Goal: Transaction & Acquisition: Subscribe to service/newsletter

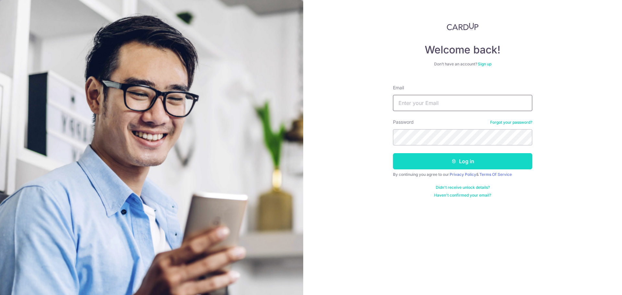
type input "kelynang88@gmail.com"
click at [458, 163] on button "Log in" at bounding box center [462, 161] width 139 height 16
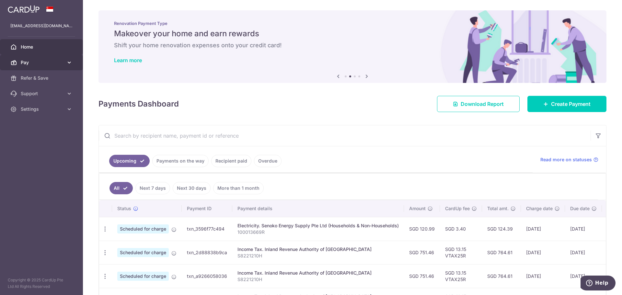
click at [46, 60] on span "Pay" at bounding box center [42, 62] width 43 height 6
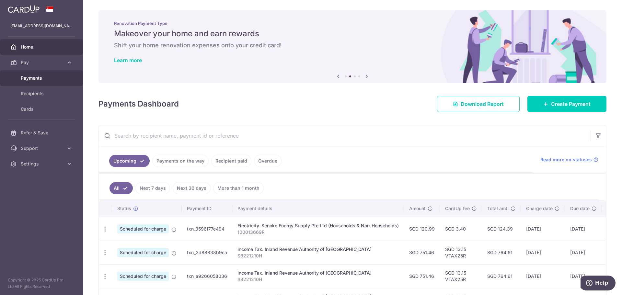
click at [35, 81] on link "Payments" at bounding box center [41, 78] width 83 height 16
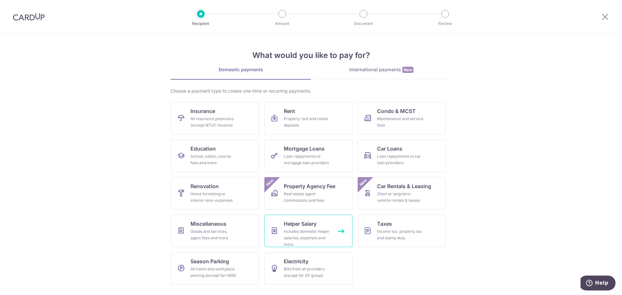
click at [303, 236] on div "Includes domestic helper salaries, expenses and more" at bounding box center [307, 237] width 47 height 19
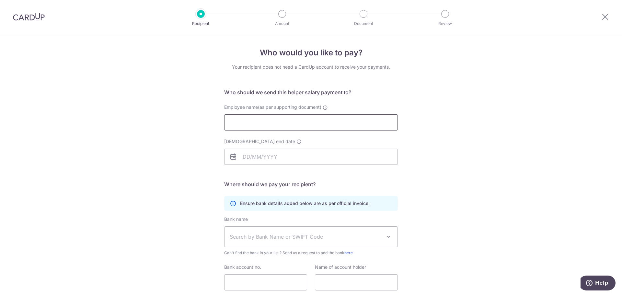
click at [263, 122] on input "Employee name(as per supporting document)" at bounding box center [311, 122] width 174 height 16
type input "NUR MAISAROH"
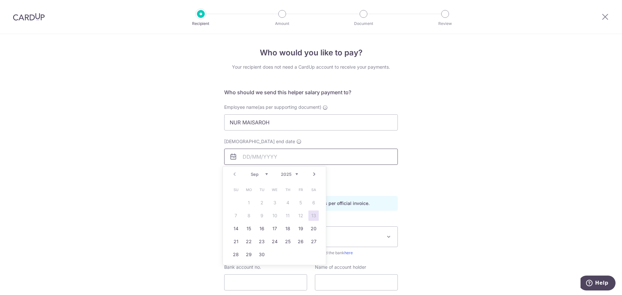
click at [294, 154] on input "Employment contract end date" at bounding box center [311, 157] width 174 height 16
click at [529, 135] on div "Who would you like to pay? Your recipient does not need a CardUp account to rec…" at bounding box center [311, 188] width 622 height 308
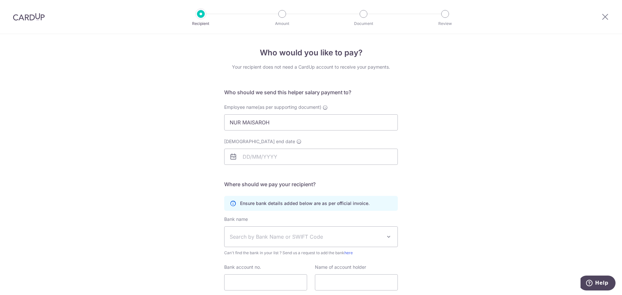
drag, startPoint x: 488, startPoint y: 146, endPoint x: 383, endPoint y: 112, distance: 109.5
click at [256, 158] on input "Employment contract end date" at bounding box center [311, 157] width 174 height 16
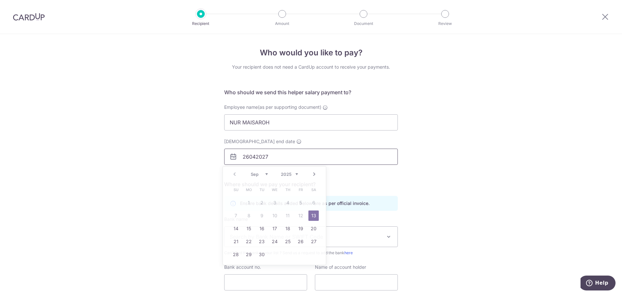
click at [268, 157] on input "26042027" at bounding box center [311, 157] width 174 height 16
click at [292, 173] on select "2025 2026 2027 2028 2029 2030 2031 2032 2033 2034 2035" at bounding box center [289, 174] width 17 height 5
click at [265, 173] on select "Jan Feb Mar Apr May Jun Jul Aug Sep Oct Nov Dec" at bounding box center [259, 174] width 17 height 5
click at [247, 255] on link "26" at bounding box center [249, 254] width 10 height 10
type input "26/04/2027"
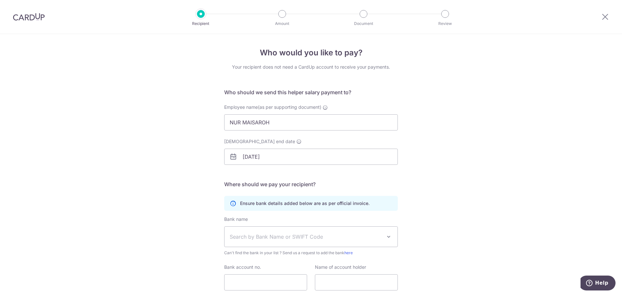
click at [325, 239] on span "Search by Bank Name or SWIFT Code" at bounding box center [306, 237] width 152 height 8
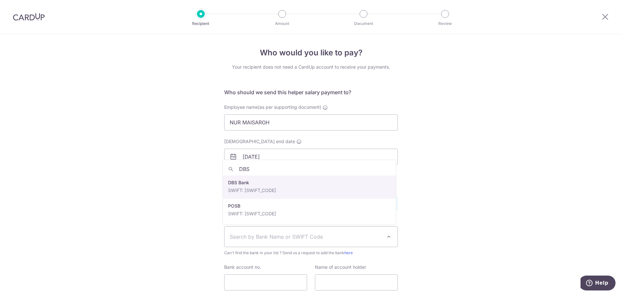
type input "DBS"
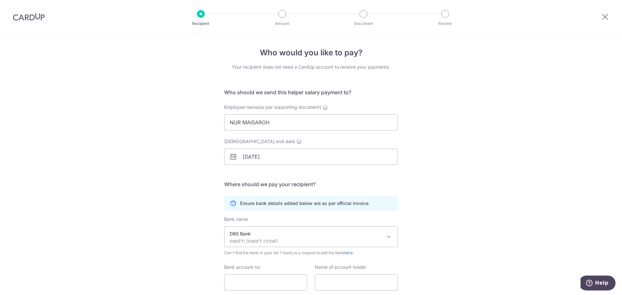
select select "6"
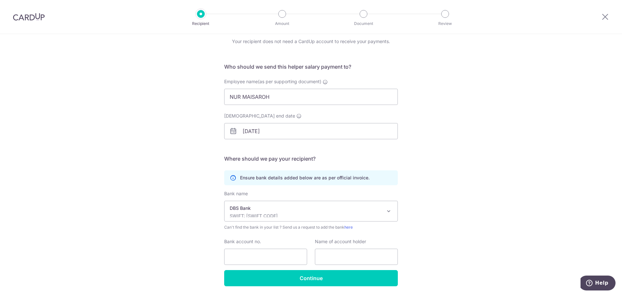
scroll to position [47, 0]
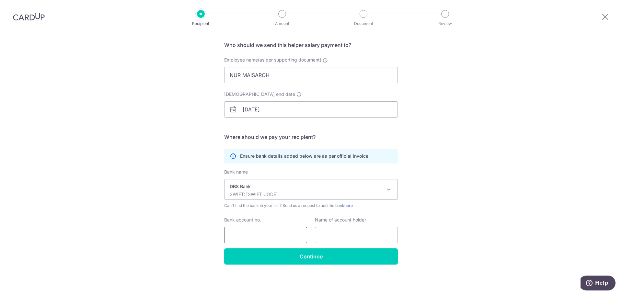
click at [261, 235] on input "Bank account no." at bounding box center [265, 235] width 83 height 16
type input "43951"
click at [273, 193] on p "SWIFT: DBSSSGSGXXX" at bounding box center [306, 194] width 152 height 6
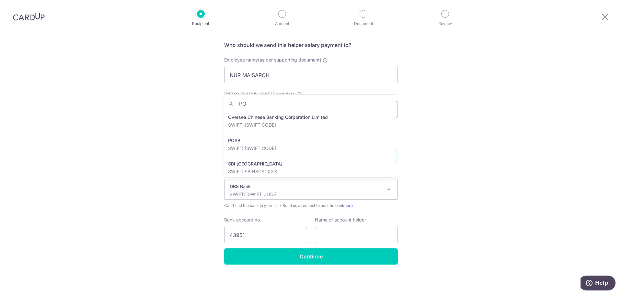
scroll to position [0, 0]
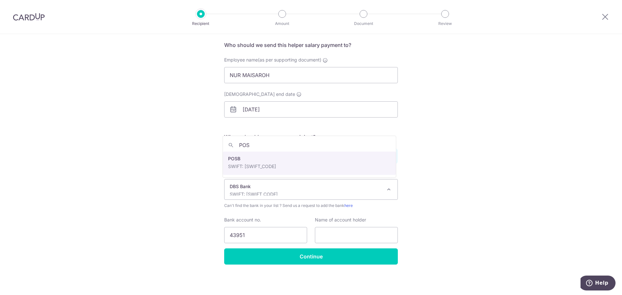
type input "POS"
select select "19"
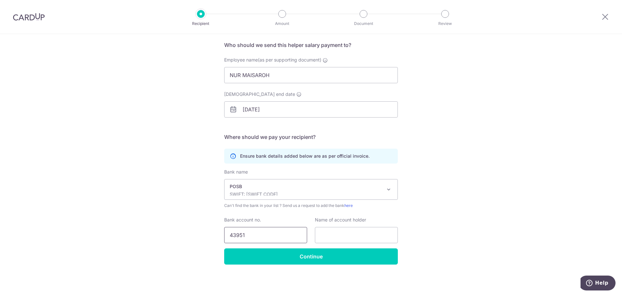
click at [260, 238] on input "43951" at bounding box center [265, 235] width 83 height 16
type input "439512121"
click at [341, 235] on input "text" at bounding box center [356, 235] width 83 height 16
drag, startPoint x: 272, startPoint y: 75, endPoint x: 202, endPoint y: 76, distance: 70.0
click at [202, 76] on div "Who would you like to pay? Your recipient does not need a CardUp account to rec…" at bounding box center [311, 141] width 622 height 308
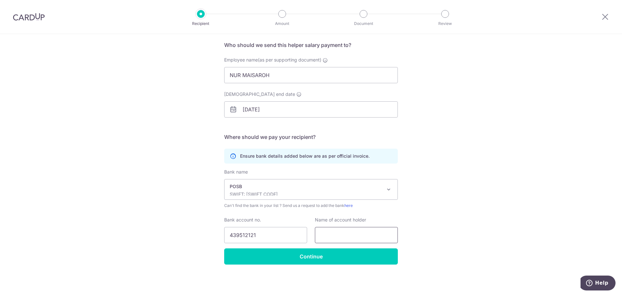
click at [378, 233] on input "text" at bounding box center [356, 235] width 83 height 16
paste input "NUR MAISAROH"
type input "NUR MAISAROH"
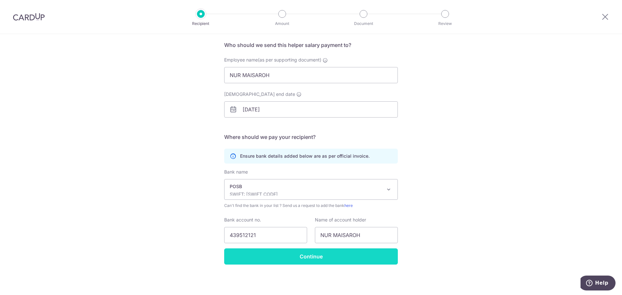
click at [348, 254] on input "Continue" at bounding box center [311, 256] width 174 height 16
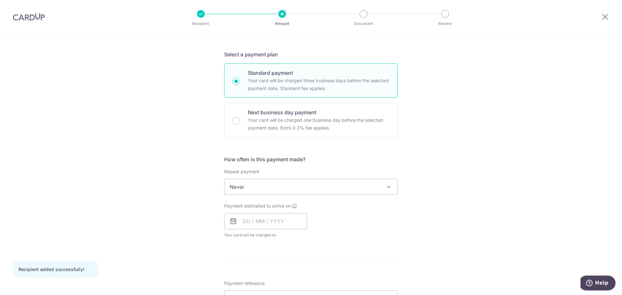
scroll to position [130, 0]
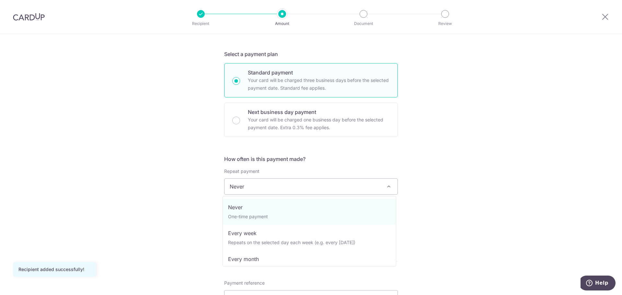
click at [345, 180] on span "Never" at bounding box center [311, 187] width 173 height 16
select select "3"
type input "[DATE]"
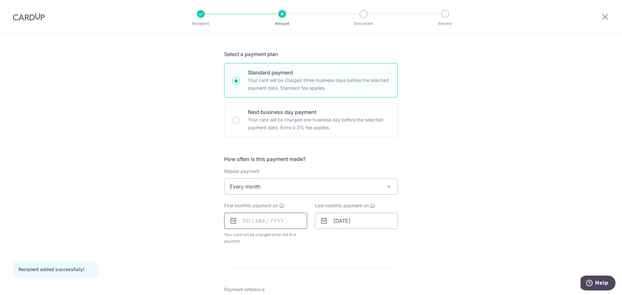
click at [243, 225] on input "text" at bounding box center [265, 221] width 83 height 16
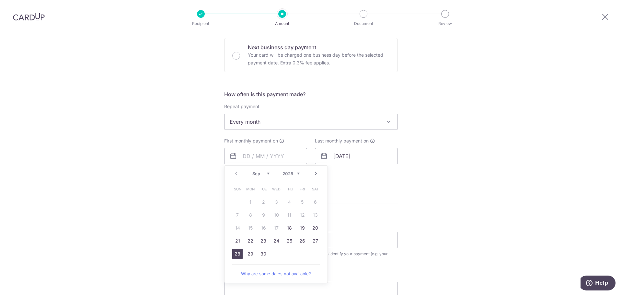
drag, startPoint x: 239, startPoint y: 254, endPoint x: 441, endPoint y: 119, distance: 243.4
click at [239, 254] on link "28" at bounding box center [237, 254] width 10 height 10
type input "[DATE]"
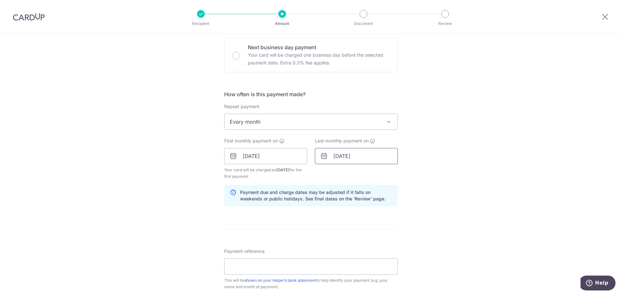
click at [337, 158] on input "26/04/2027" at bounding box center [356, 156] width 83 height 16
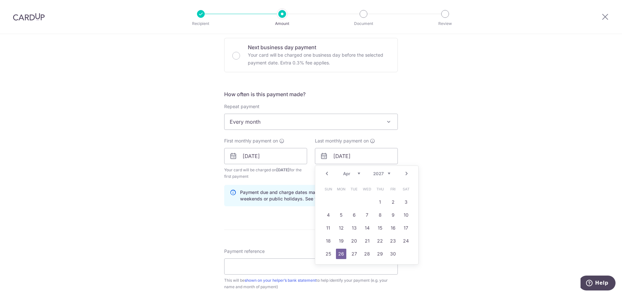
click at [456, 225] on div "Tell us more about your payment Enter payment amount SGD Recipient added succes…" at bounding box center [311, 149] width 622 height 619
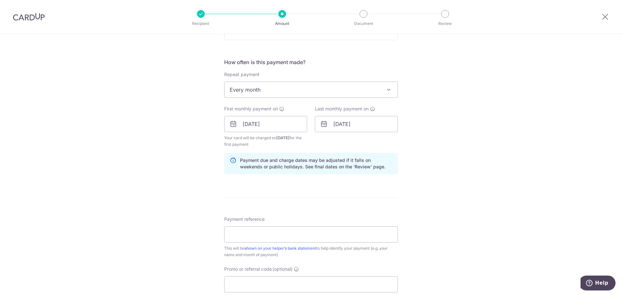
scroll to position [227, 0]
click at [351, 129] on input "26/04/2027" at bounding box center [356, 124] width 83 height 16
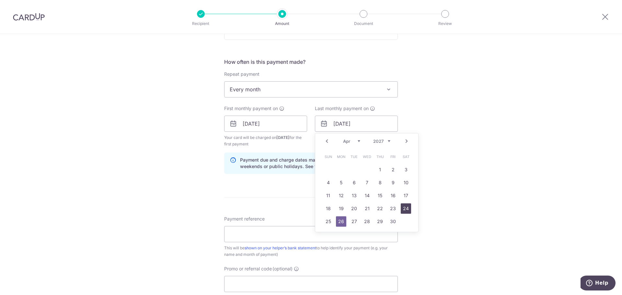
click at [403, 210] on link "24" at bounding box center [406, 208] width 10 height 10
type input "24/04/2027"
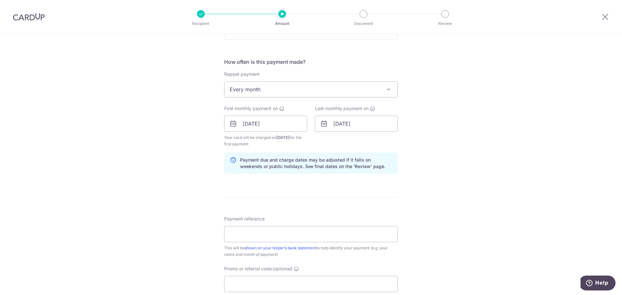
click at [420, 179] on div "Tell us more about your payment Enter payment amount SGD Recipient added succes…" at bounding box center [311, 116] width 622 height 619
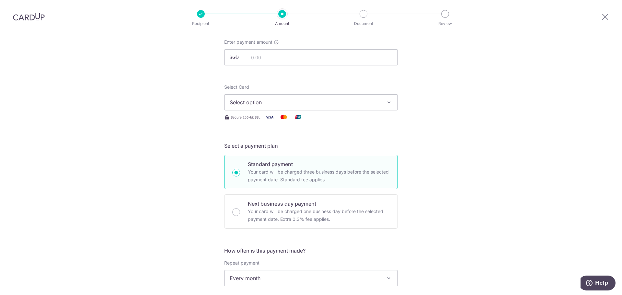
scroll to position [32, 0]
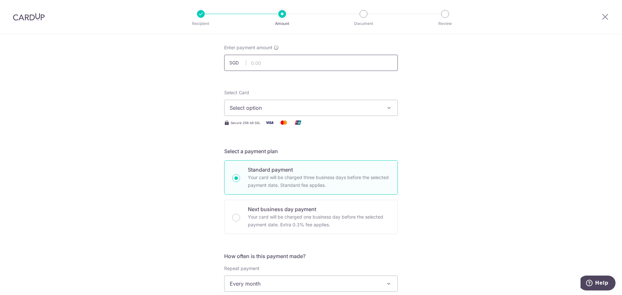
click at [276, 62] on input "text" at bounding box center [311, 63] width 174 height 16
type input "770.00"
click at [271, 114] on button "Select option" at bounding box center [311, 108] width 174 height 16
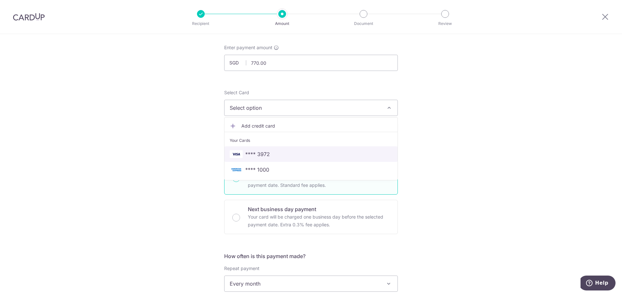
click at [270, 156] on span "**** 3972" at bounding box center [311, 154] width 163 height 8
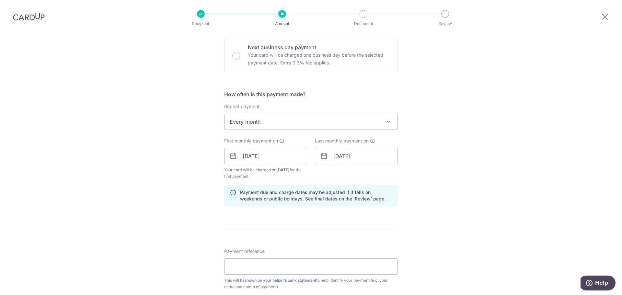
scroll to position [259, 0]
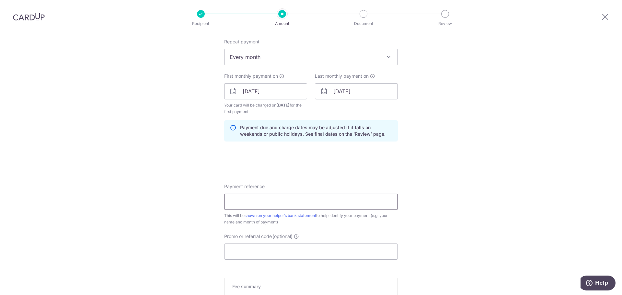
drag, startPoint x: 277, startPoint y: 206, endPoint x: 290, endPoint y: 197, distance: 16.5
click at [277, 206] on input "Payment reference" at bounding box center [311, 202] width 174 height 16
click at [457, 146] on div "Tell us more about your payment Enter payment amount SGD 770.00 770.00 Recipien…" at bounding box center [311, 84] width 622 height 619
drag, startPoint x: 318, startPoint y: 202, endPoint x: 336, endPoint y: 186, distance: 23.8
click at [318, 202] on input "Payment reference" at bounding box center [311, 202] width 174 height 16
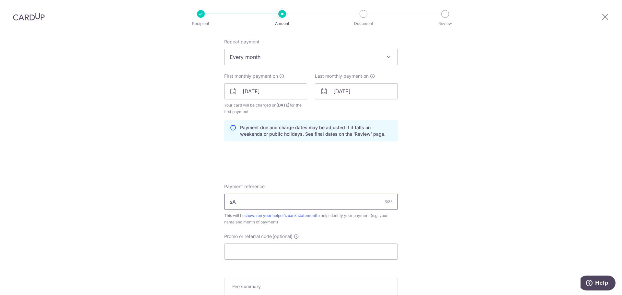
type input "s"
type input "SALARY"
click at [289, 256] on input "Promo or referral code (optional)" at bounding box center [311, 252] width 174 height 16
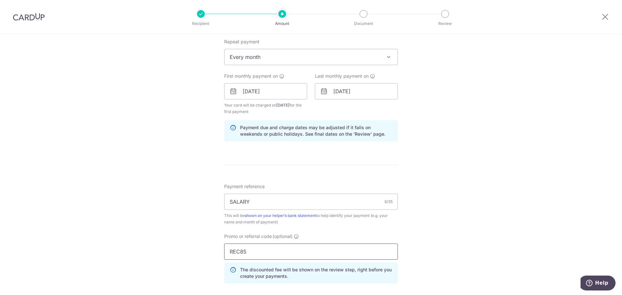
click at [239, 253] on input "REC85" at bounding box center [311, 252] width 174 height 16
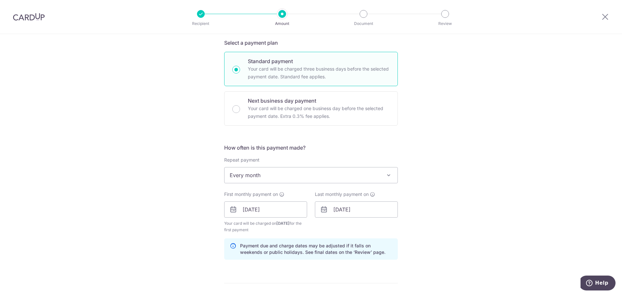
scroll to position [130, 0]
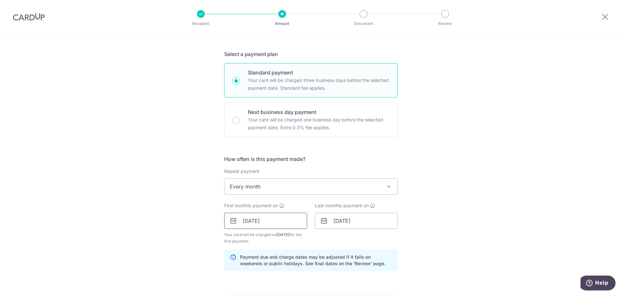
type input "REC185"
click at [279, 222] on input "28/09/2025" at bounding box center [265, 221] width 83 height 16
click at [481, 214] on div "Tell us more about your payment Enter payment amount SGD 770.00 770.00 Recipien…" at bounding box center [311, 228] width 622 height 648
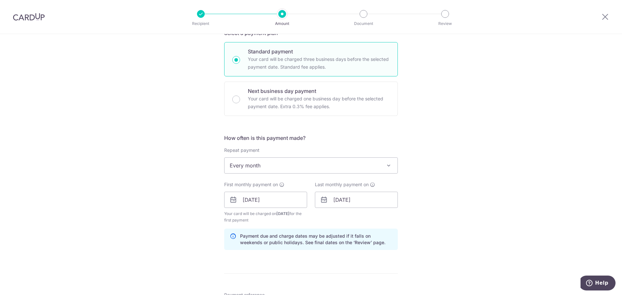
scroll to position [162, 0]
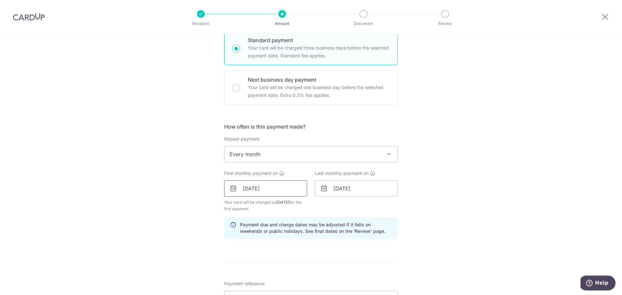
click at [283, 193] on input "28/09/2025" at bounding box center [265, 188] width 83 height 16
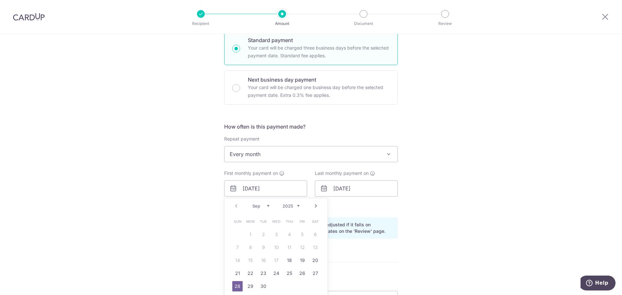
click at [466, 174] on div "Tell us more about your payment Enter payment amount SGD 770.00 770.00 Recipien…" at bounding box center [311, 196] width 622 height 648
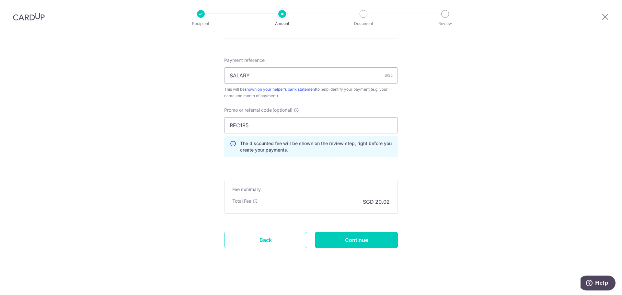
scroll to position [387, 0]
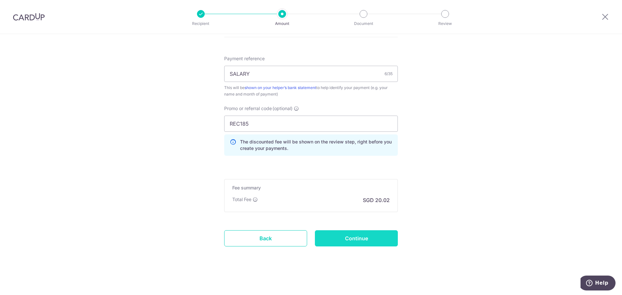
click at [353, 240] on input "Continue" at bounding box center [356, 238] width 83 height 16
type input "Create Schedule"
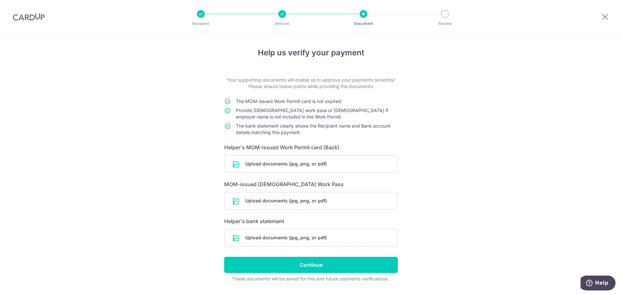
click at [614, 19] on div at bounding box center [605, 17] width 34 height 34
click at [611, 19] on div at bounding box center [605, 17] width 34 height 34
click at [601, 19] on icon at bounding box center [605, 17] width 8 height 8
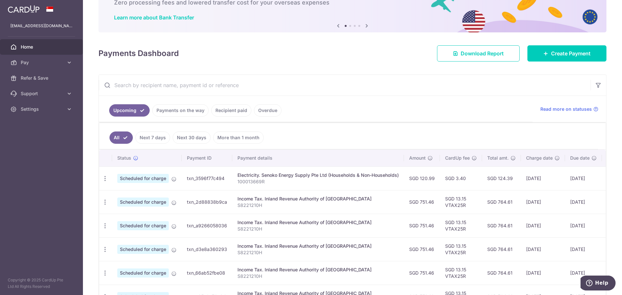
scroll to position [32, 0]
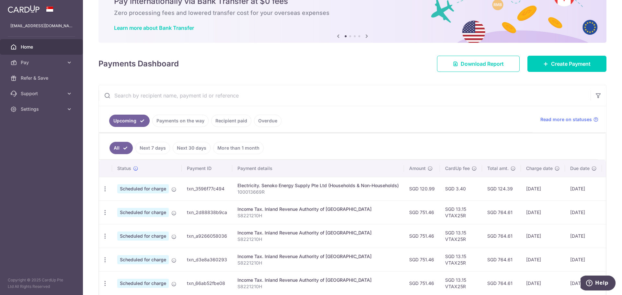
click at [190, 122] on link "Payments on the way" at bounding box center [180, 121] width 56 height 12
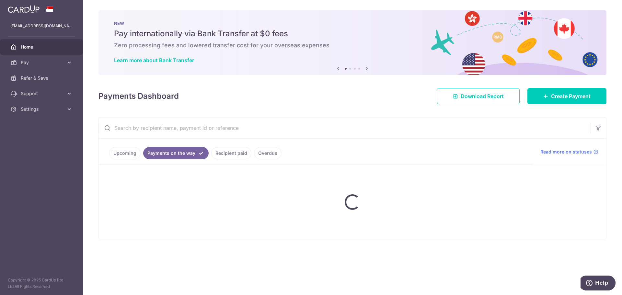
scroll to position [0, 0]
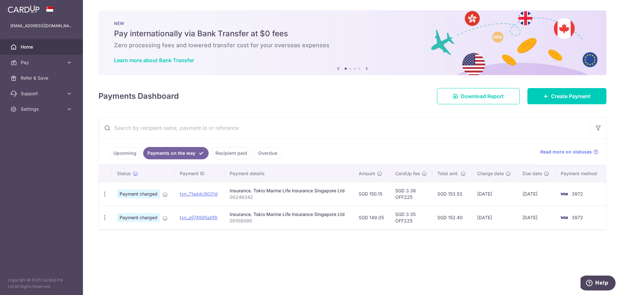
click at [231, 157] on link "Recipient paid" at bounding box center [231, 153] width 40 height 12
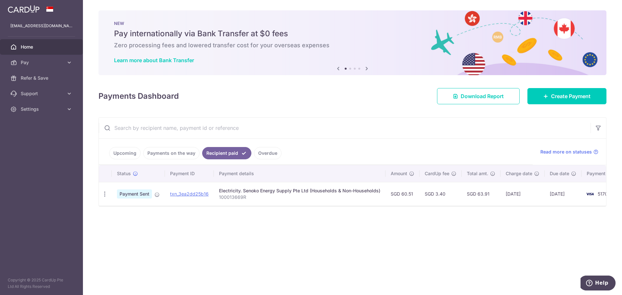
click at [190, 154] on link "Payments on the way" at bounding box center [171, 153] width 56 height 12
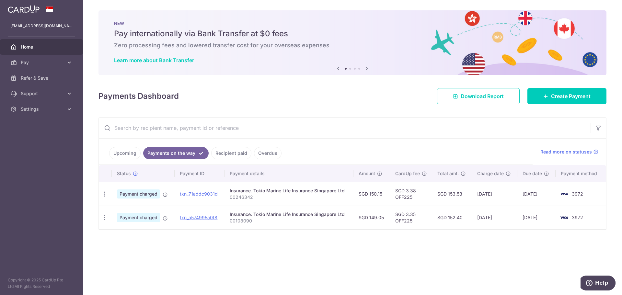
click at [136, 149] on link "Upcoming" at bounding box center [124, 153] width 31 height 12
